Goal: Task Accomplishment & Management: Complete application form

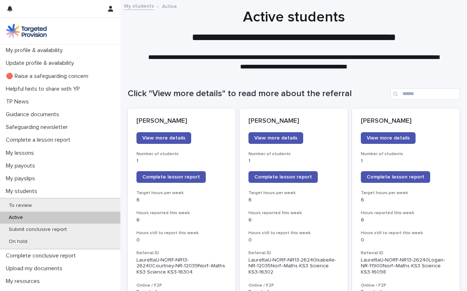
scroll to position [606, 0]
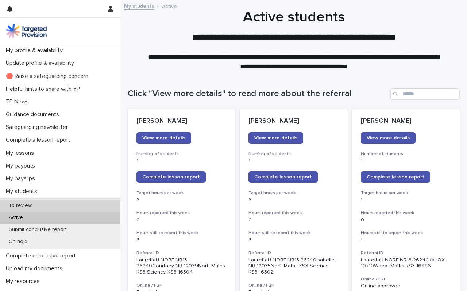
click at [21, 206] on p "To review" at bounding box center [20, 206] width 35 height 6
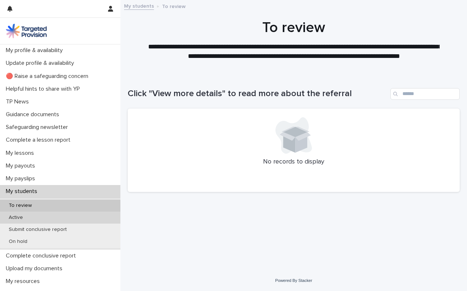
click at [16, 218] on p "Active" at bounding box center [16, 218] width 26 height 6
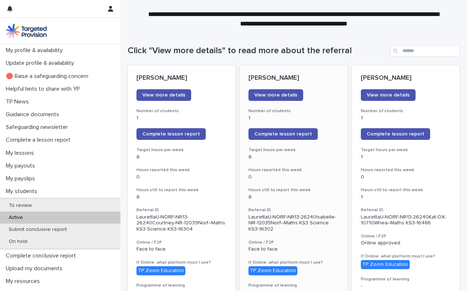
scroll to position [46, 0]
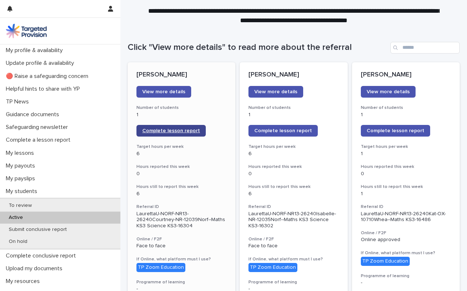
click at [179, 133] on span "Complete lesson report" at bounding box center [171, 130] width 58 height 5
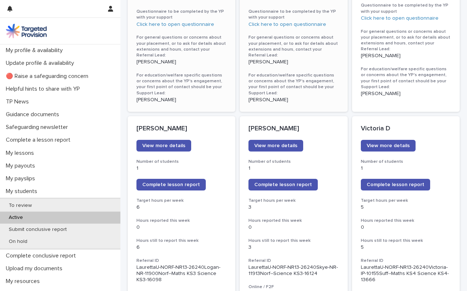
scroll to position [517, 0]
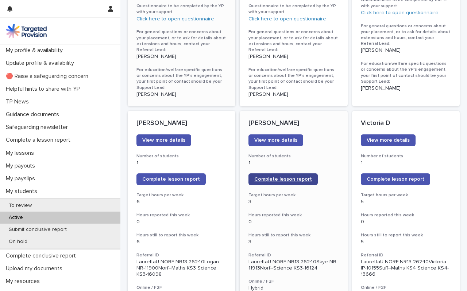
click at [277, 177] on span "Complete lesson report" at bounding box center [283, 179] width 58 height 5
click at [282, 177] on span "Complete lesson report" at bounding box center [283, 179] width 58 height 5
